Goal: Information Seeking & Learning: Find specific fact

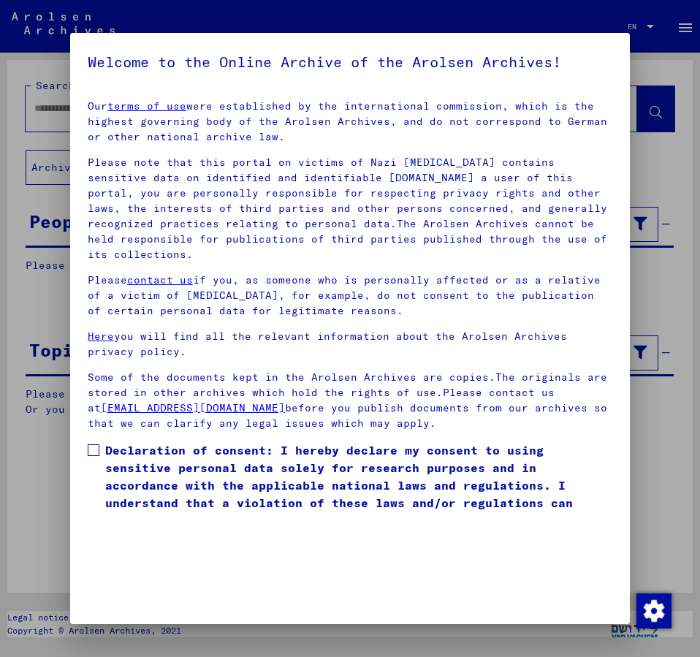
click at [91, 444] on span at bounding box center [94, 450] width 12 height 12
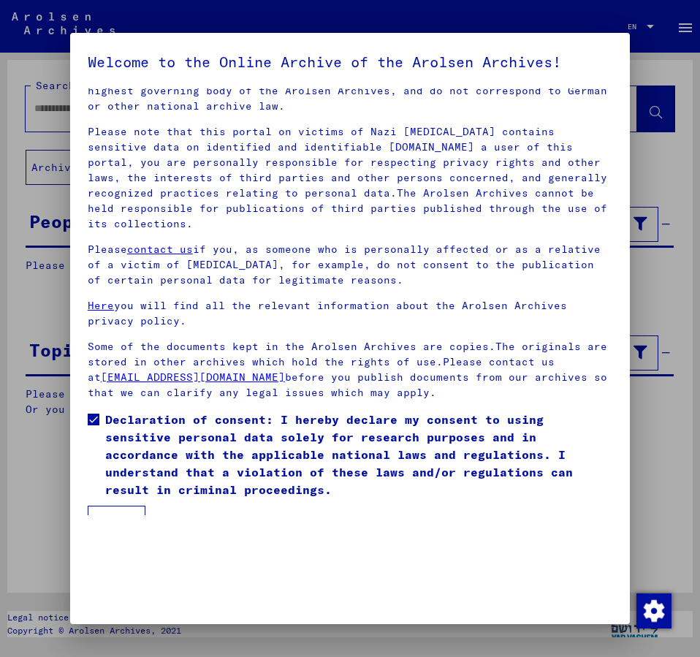
scroll to position [41, 0]
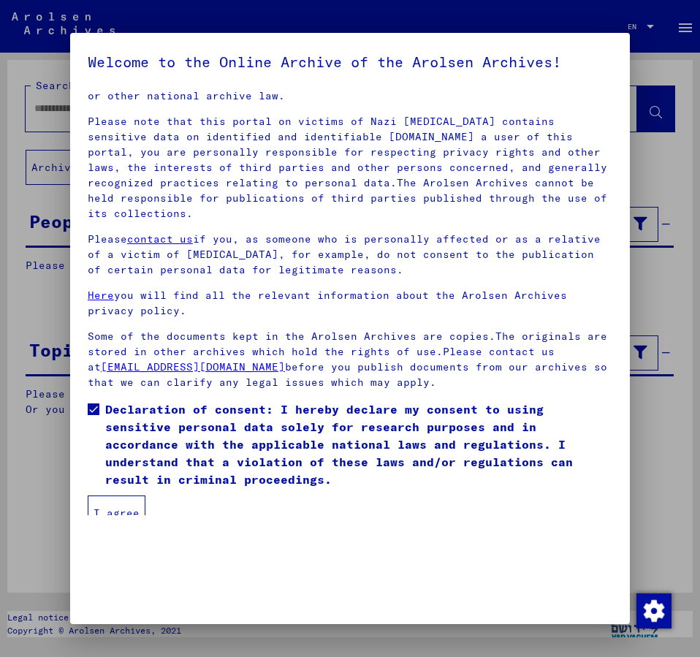
click at [107, 496] on button "I agree" at bounding box center [117, 513] width 58 height 35
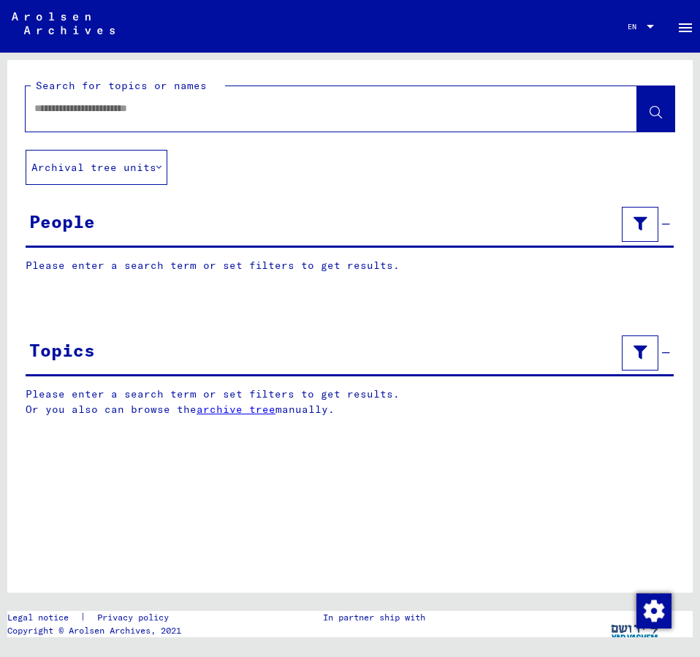
click at [63, 106] on input "text" at bounding box center [318, 108] width 568 height 15
type input "**********"
click at [656, 108] on icon at bounding box center [656, 113] width 12 height 12
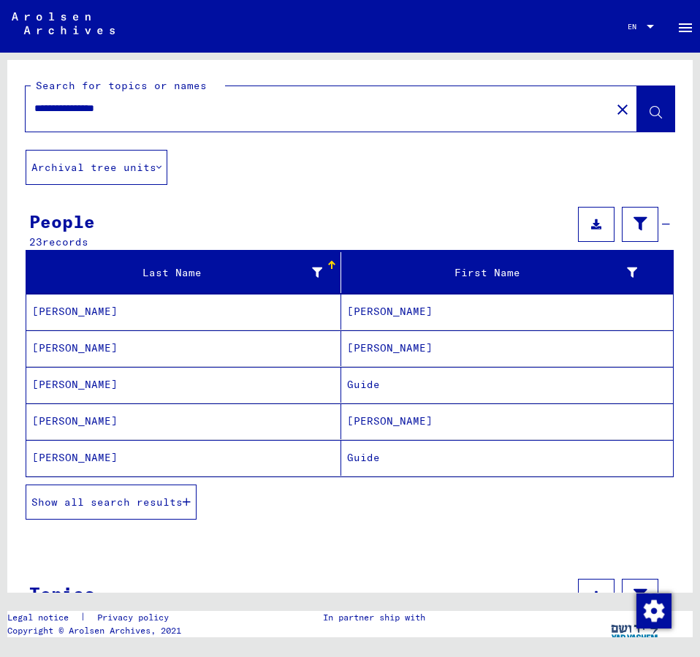
click at [390, 455] on mat-cell "Guide" at bounding box center [507, 458] width 332 height 36
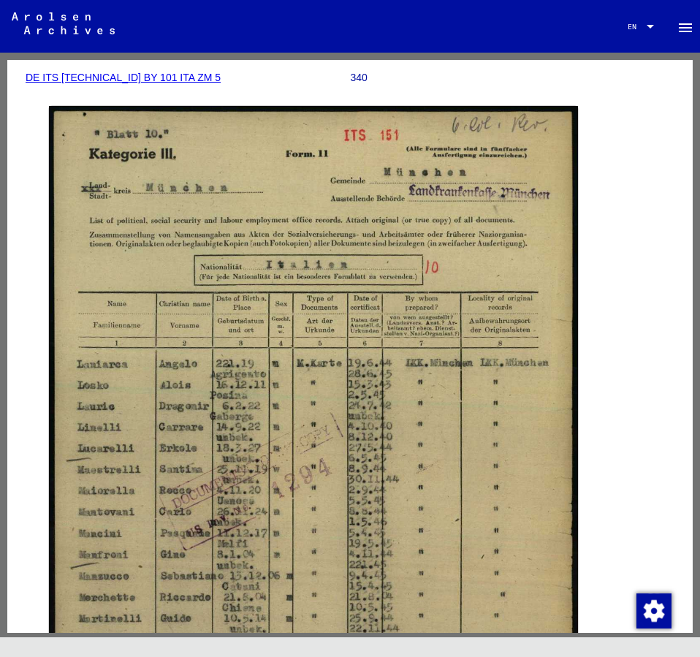
scroll to position [276, 0]
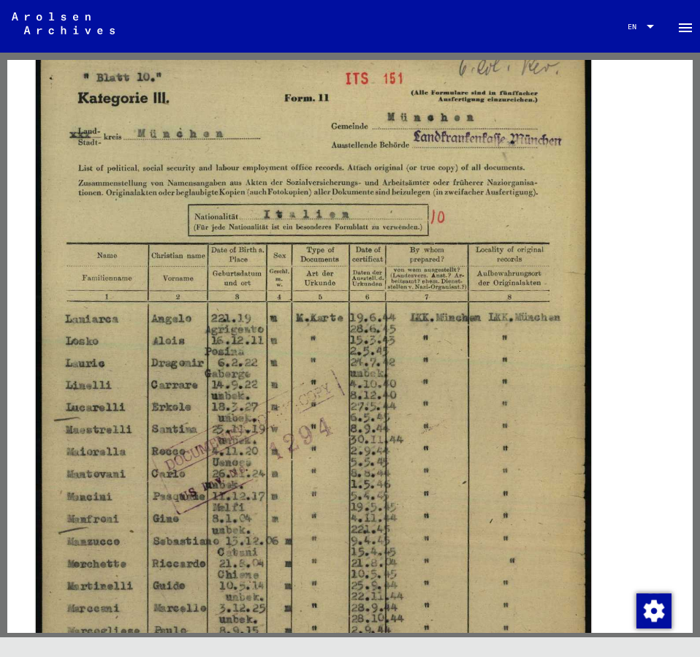
click at [562, 197] on img at bounding box center [313, 434] width 555 height 773
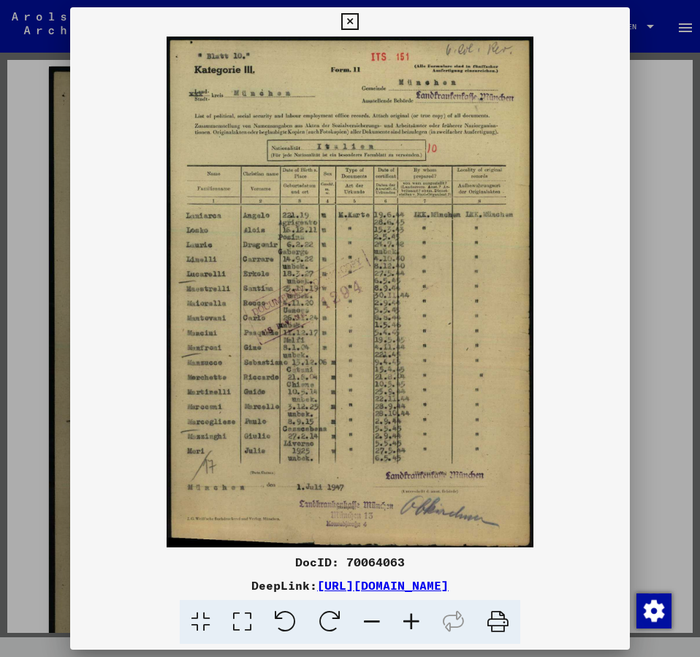
click at [358, 21] on icon at bounding box center [349, 22] width 17 height 18
